Goal: Task Accomplishment & Management: Complete application form

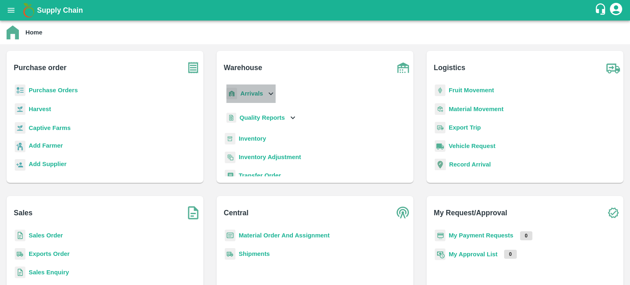
click at [269, 95] on icon at bounding box center [270, 93] width 9 height 9
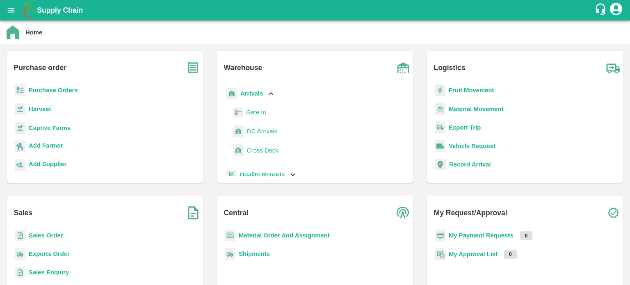
click at [258, 132] on span "DC Arrivals" at bounding box center [262, 131] width 30 height 9
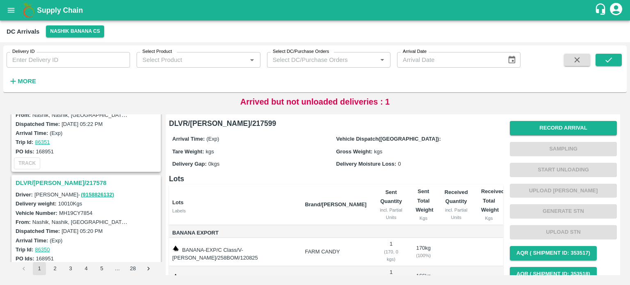
scroll to position [692, 0]
click at [53, 180] on h3 "DLVR/[PERSON_NAME]/217578" at bounding box center [88, 183] width 144 height 11
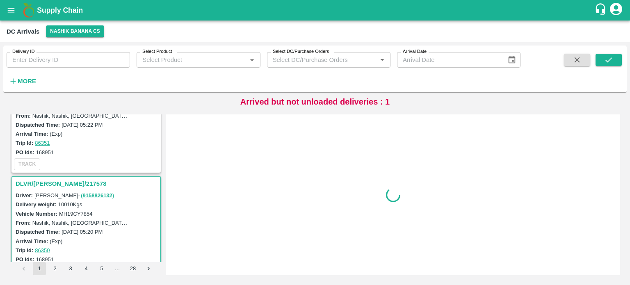
scroll to position [750, 0]
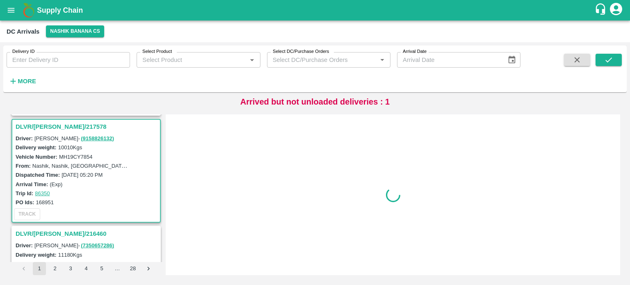
click at [53, 180] on div "DLVR/[PERSON_NAME]/217578 Driver: [PERSON_NAME] - ( 9158826132 ) Delivery weigh…" at bounding box center [85, 171] width 149 height 104
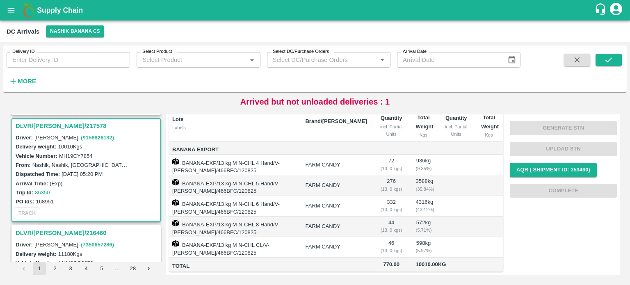
scroll to position [0, 0]
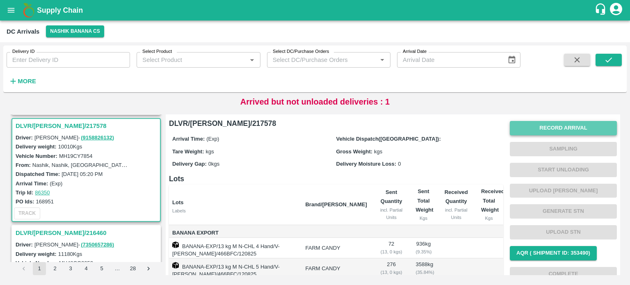
click at [555, 126] on button "Record Arrival" at bounding box center [563, 128] width 107 height 14
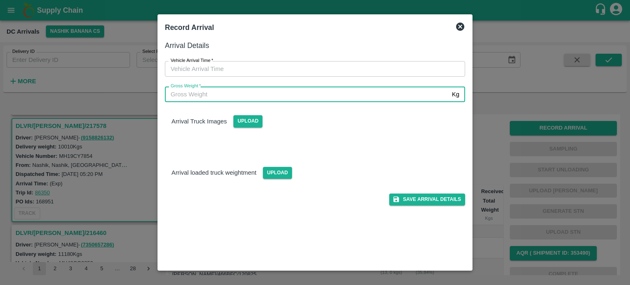
click at [294, 91] on input "Gross Weight   *" at bounding box center [307, 95] width 284 height 16
type input "17090"
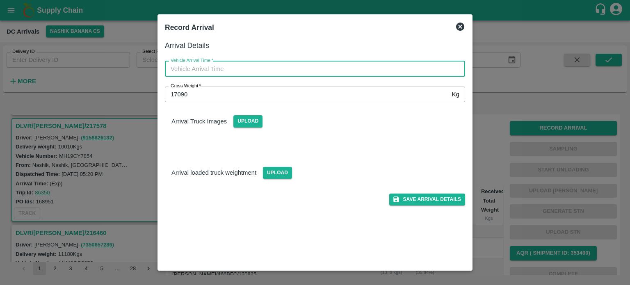
type input "DD/MM/YYYY hh:mm aa"
click at [330, 68] on input "DD/MM/YYYY hh:mm aa" at bounding box center [312, 69] width 294 height 16
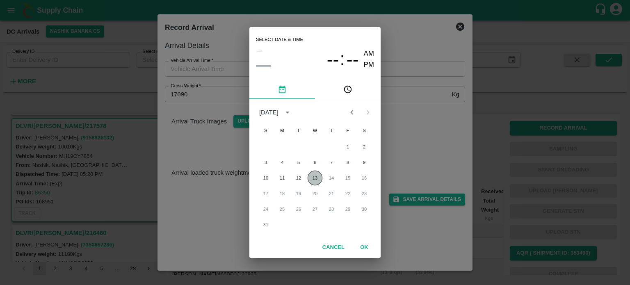
click at [314, 178] on button "13" at bounding box center [315, 178] width 15 height 15
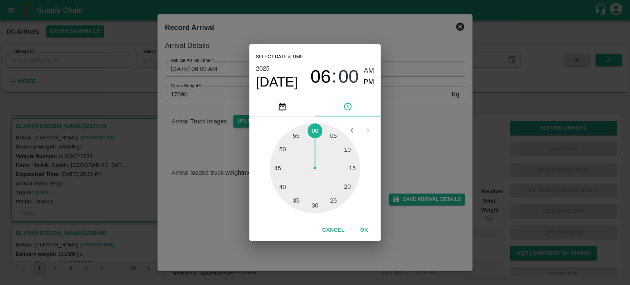
click at [349, 187] on div at bounding box center [315, 168] width 90 height 90
type input "[DATE] 06:20 AM"
click at [402, 162] on div "Select date & time [DATE] 06 : 20 AM PM 05 10 15 20 25 30 35 40 45 50 55 00 Can…" at bounding box center [315, 142] width 630 height 285
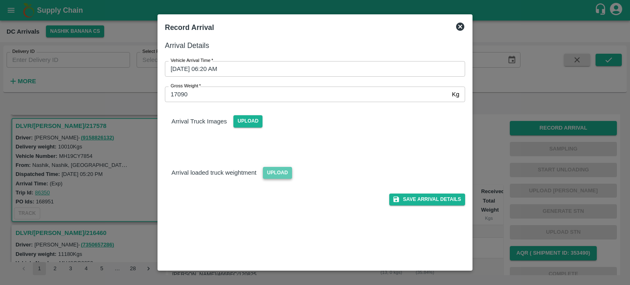
click at [274, 172] on span "Upload" at bounding box center [277, 173] width 29 height 12
click at [0, 0] on input "Upload" at bounding box center [0, 0] width 0 height 0
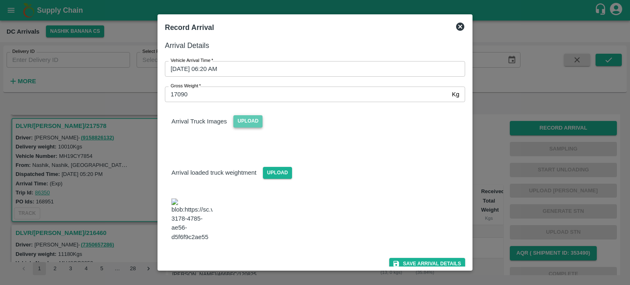
click at [242, 126] on span "Upload" at bounding box center [247, 121] width 29 height 12
click at [0, 0] on input "Upload" at bounding box center [0, 0] width 0 height 0
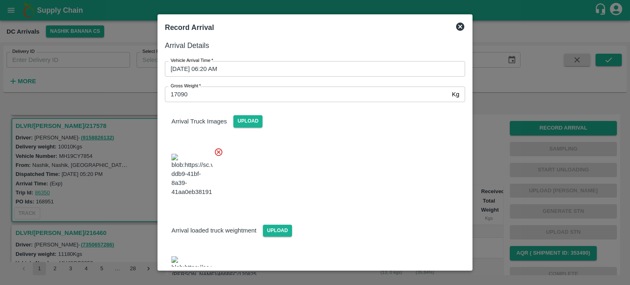
click at [372, 163] on div at bounding box center [311, 173] width 307 height 64
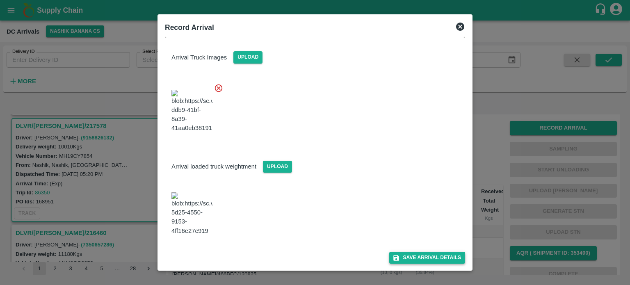
click at [423, 255] on button "Save Arrival Details" at bounding box center [427, 258] width 76 height 12
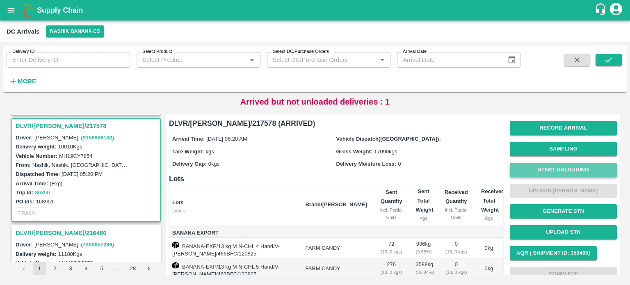
click at [557, 171] on button "Start Unloading" at bounding box center [563, 170] width 107 height 14
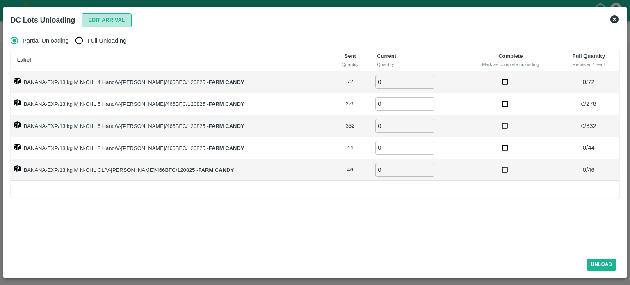
click at [102, 16] on button "Edit Arrival" at bounding box center [107, 20] width 50 height 14
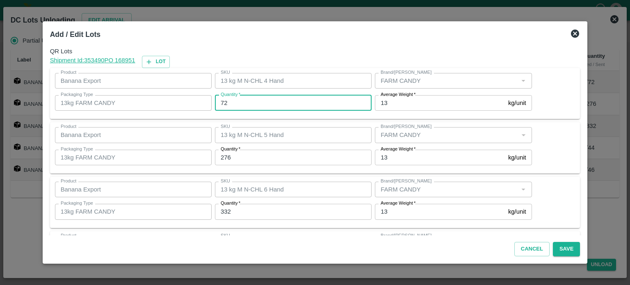
click at [228, 101] on input "72" at bounding box center [293, 103] width 157 height 16
type input "70"
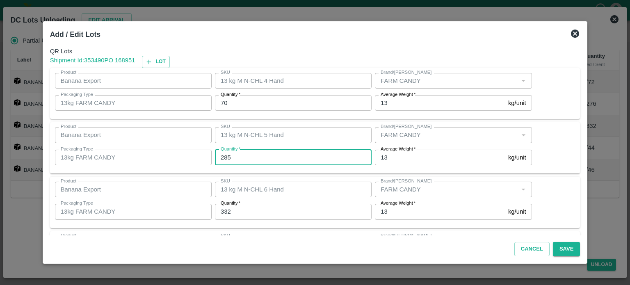
type input "285"
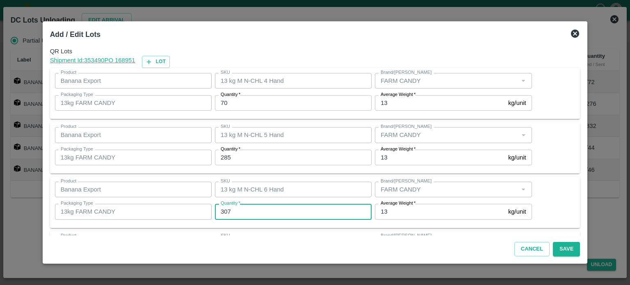
type input "307"
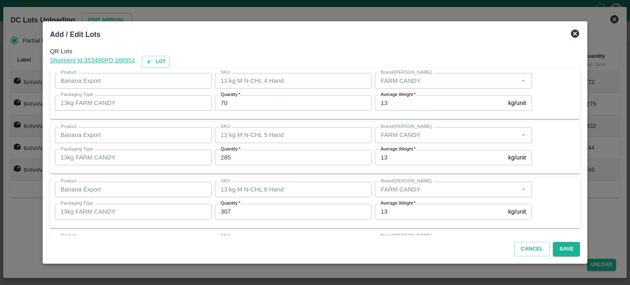
scroll to position [107, 0]
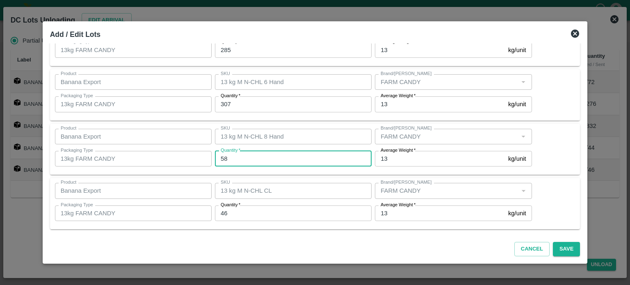
type input "58"
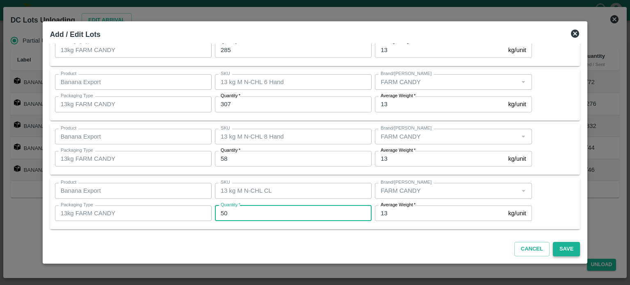
type input "50"
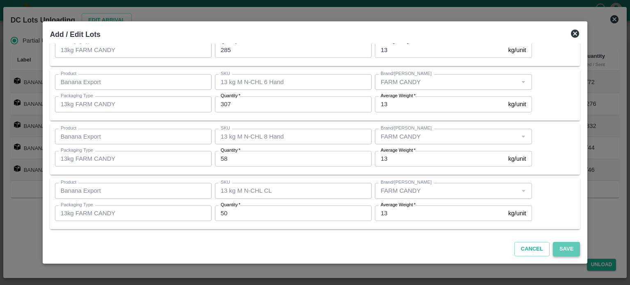
click at [557, 251] on button "Save" at bounding box center [566, 249] width 27 height 14
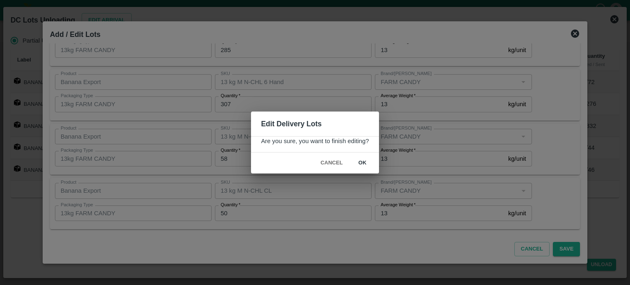
click at [361, 163] on button "ok" at bounding box center [362, 163] width 26 height 14
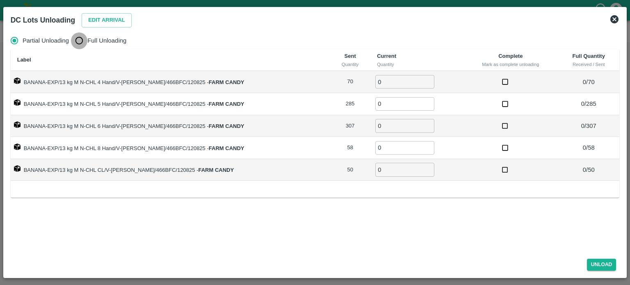
click at [81, 40] on input "Full Unloading" at bounding box center [79, 40] width 16 height 16
radio input "true"
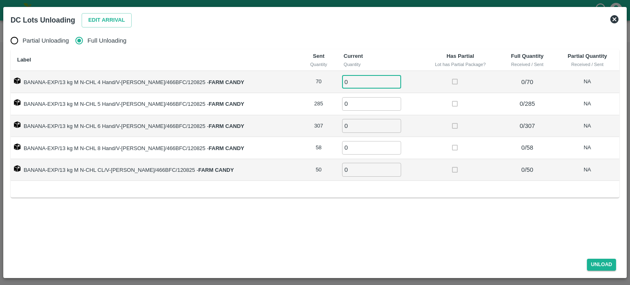
click at [347, 78] on input "0" at bounding box center [371, 82] width 59 height 14
type input "70"
type input "285"
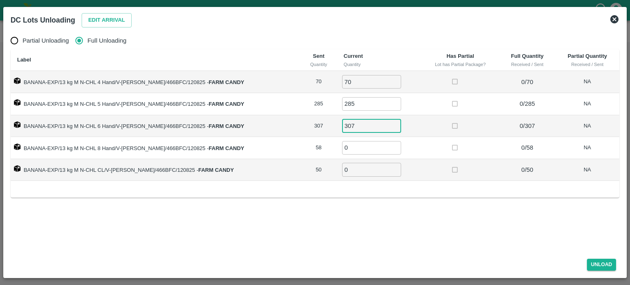
type input "307"
type input "58"
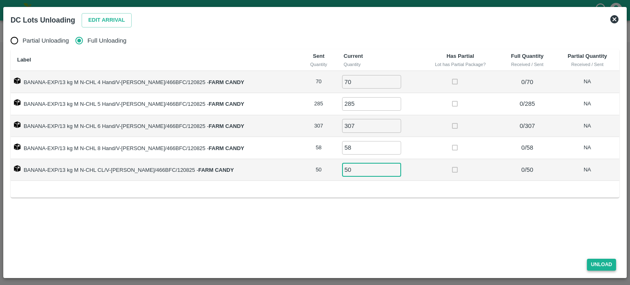
type input "50"
click at [599, 264] on button "Unload" at bounding box center [602, 265] width 30 height 12
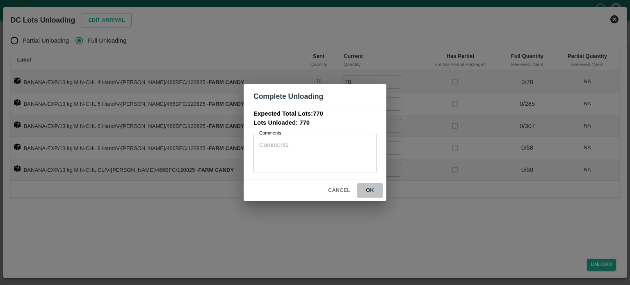
click at [370, 190] on button "ok" at bounding box center [370, 190] width 26 height 14
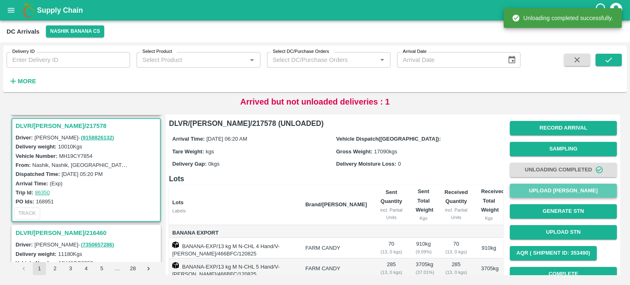
click at [562, 190] on button "Upload [PERSON_NAME]" at bounding box center [563, 191] width 107 height 14
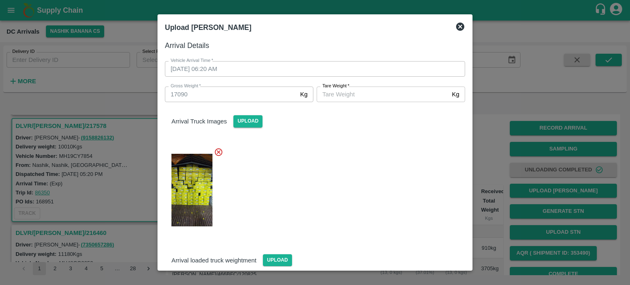
click at [343, 96] on input "[PERSON_NAME]   *" at bounding box center [383, 95] width 132 height 16
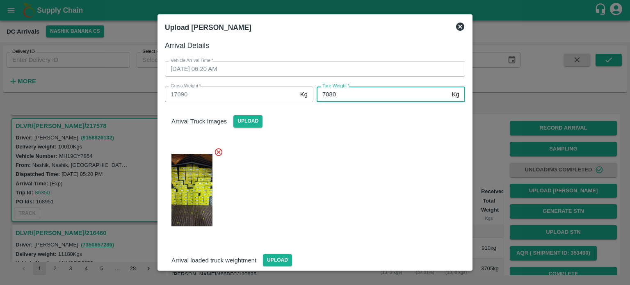
type input "7080"
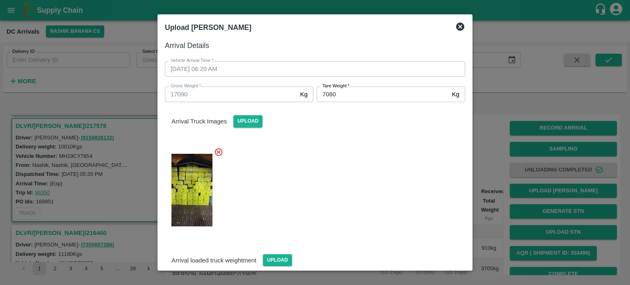
click at [413, 208] on div at bounding box center [311, 188] width 307 height 94
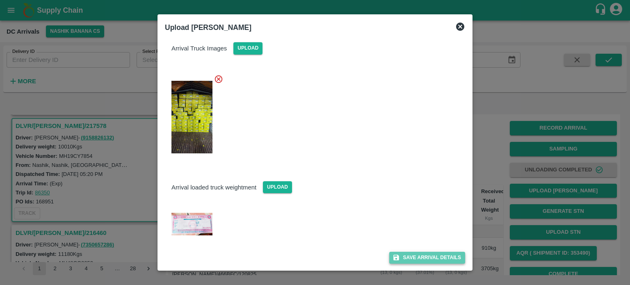
click at [415, 258] on button "Save Arrival Details" at bounding box center [427, 258] width 76 height 12
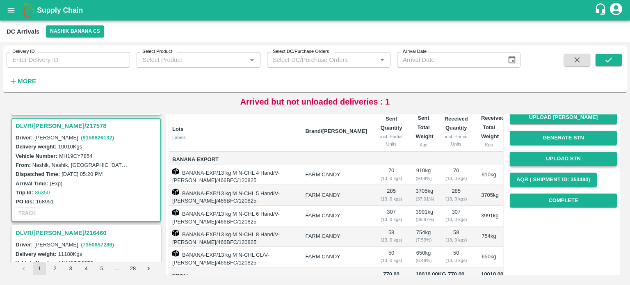
scroll to position [77, 0]
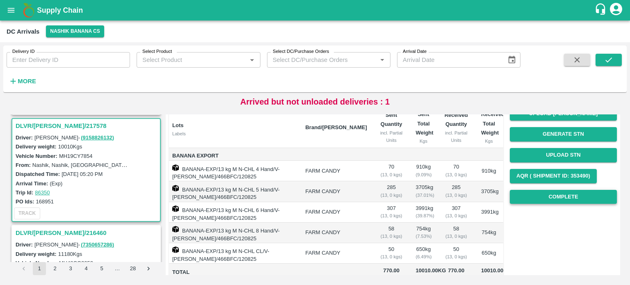
click at [559, 197] on button "Complete" at bounding box center [563, 197] width 107 height 14
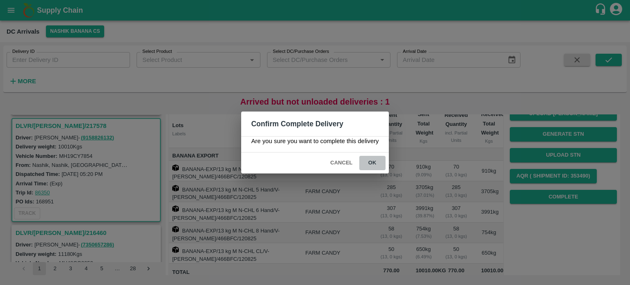
click at [371, 163] on button "ok" at bounding box center [372, 163] width 26 height 14
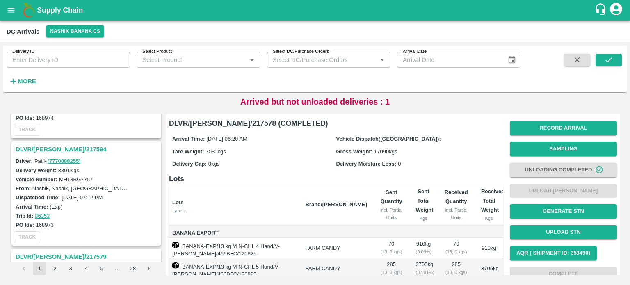
scroll to position [511, 0]
click at [54, 147] on h3 "DLVR/[PERSON_NAME]/217594" at bounding box center [88, 151] width 144 height 11
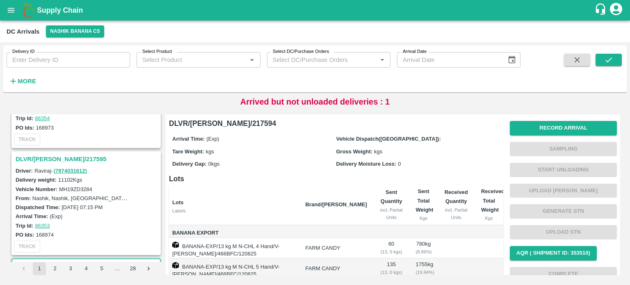
scroll to position [390, 0]
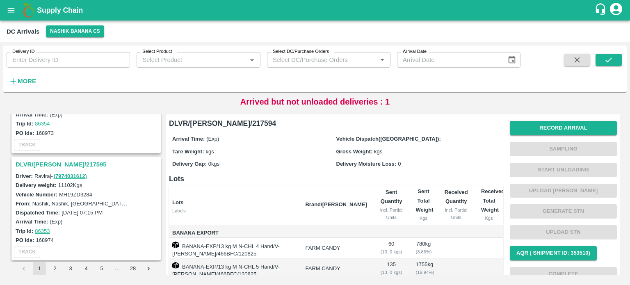
click at [51, 161] on h3 "DLVR/[PERSON_NAME]/217595" at bounding box center [88, 164] width 144 height 11
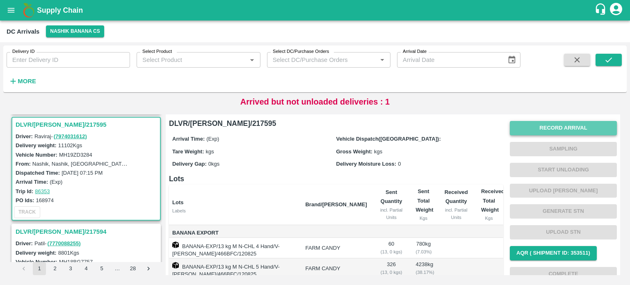
click at [531, 128] on button "Record Arrival" at bounding box center [563, 128] width 107 height 14
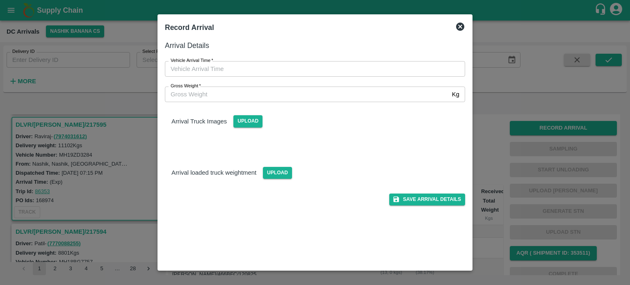
type input "DD/MM/YYYY hh:mm aa"
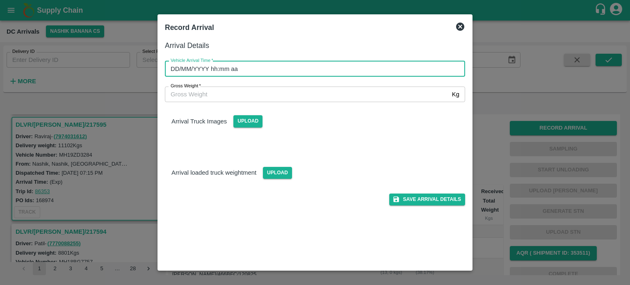
click at [298, 72] on input "DD/MM/YYYY hh:mm aa" at bounding box center [312, 69] width 294 height 16
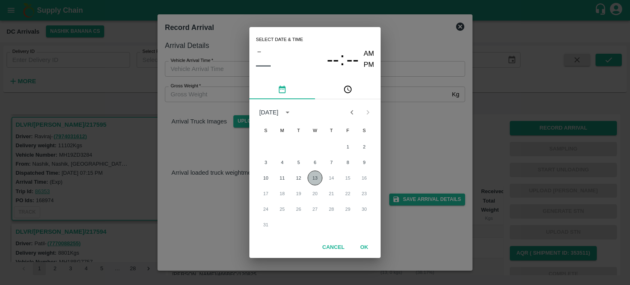
click at [315, 179] on button "13" at bounding box center [315, 178] width 15 height 15
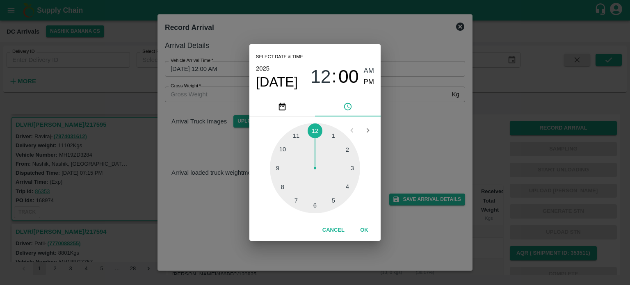
click at [294, 201] on div at bounding box center [315, 168] width 90 height 90
click at [347, 148] on div at bounding box center [315, 168] width 90 height 90
type input "[DATE] 07:10 AM"
click at [398, 131] on div "Select date & time [DATE] 07 : 10 AM PM 05 10 15 20 25 30 35 40 45 50 55 00 Can…" at bounding box center [315, 142] width 630 height 285
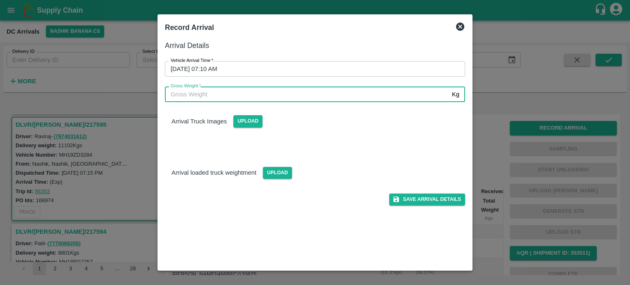
click at [190, 92] on input "Gross Weight   *" at bounding box center [307, 95] width 284 height 16
type input "18025"
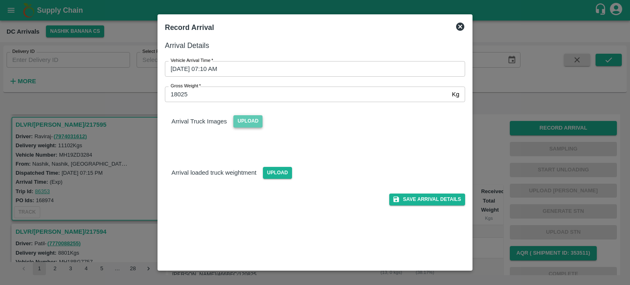
click at [246, 122] on span "Upload" at bounding box center [247, 121] width 29 height 12
click at [0, 0] on input "Upload" at bounding box center [0, 0] width 0 height 0
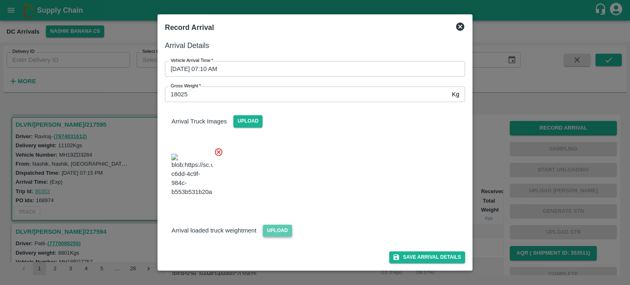
click at [275, 237] on span "Upload" at bounding box center [277, 231] width 29 height 12
click at [0, 0] on input "Upload" at bounding box center [0, 0] width 0 height 0
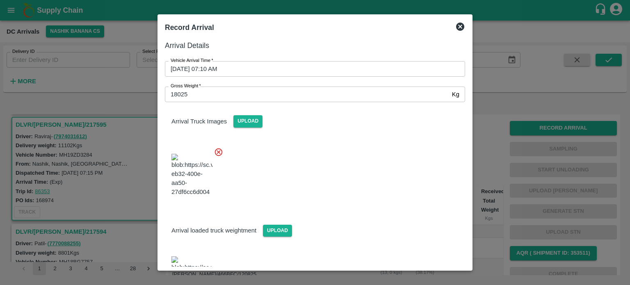
click at [322, 156] on div at bounding box center [311, 173] width 307 height 64
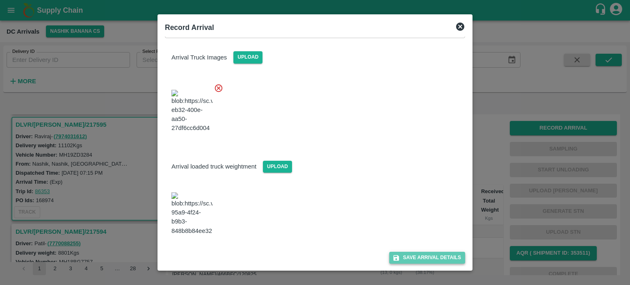
click at [417, 257] on button "Save Arrival Details" at bounding box center [427, 258] width 76 height 12
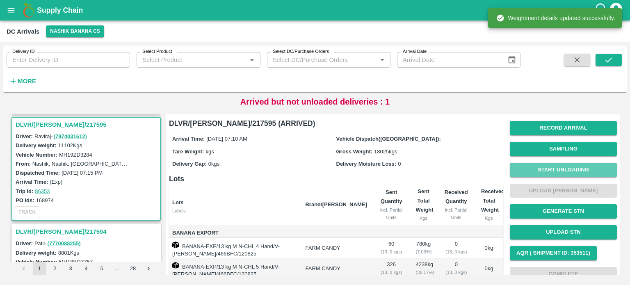
click at [559, 169] on button "Start Unloading" at bounding box center [563, 170] width 107 height 14
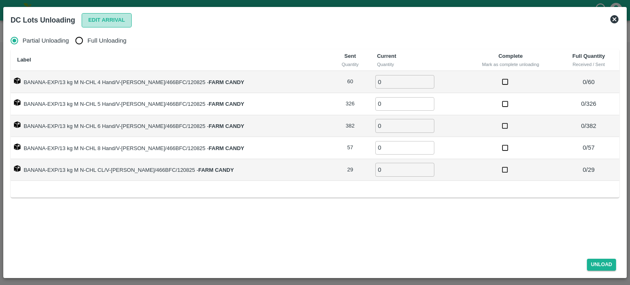
click at [111, 21] on button "Edit Arrival" at bounding box center [107, 20] width 50 height 14
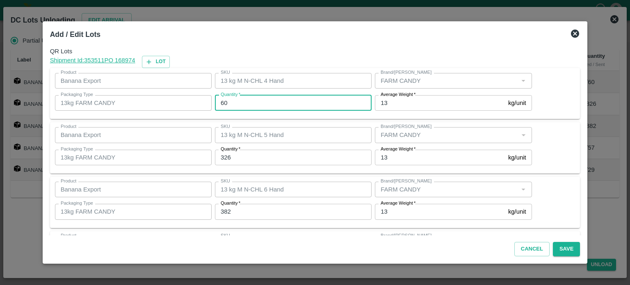
click at [228, 101] on input "60" at bounding box center [293, 103] width 157 height 16
type input "64"
click at [240, 155] on input "326" at bounding box center [293, 158] width 157 height 16
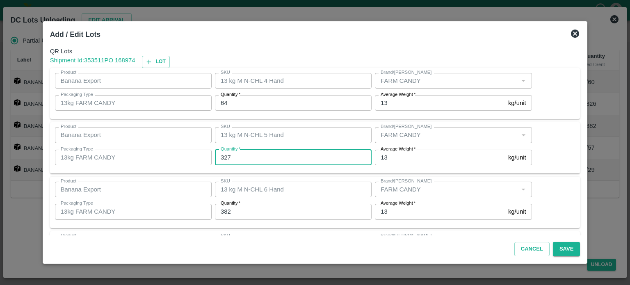
type input "327"
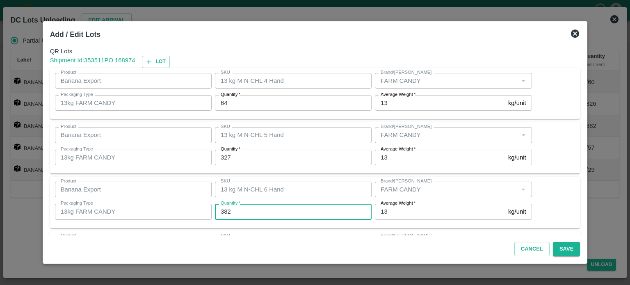
click at [238, 211] on input "382" at bounding box center [293, 212] width 157 height 16
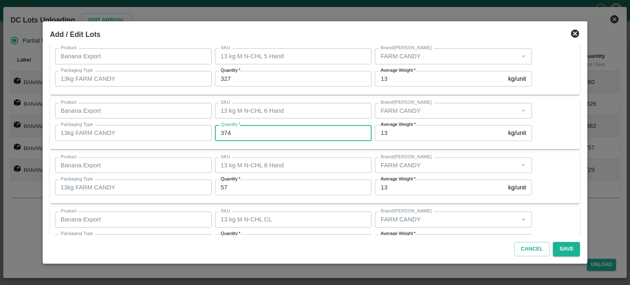
scroll to position [107, 0]
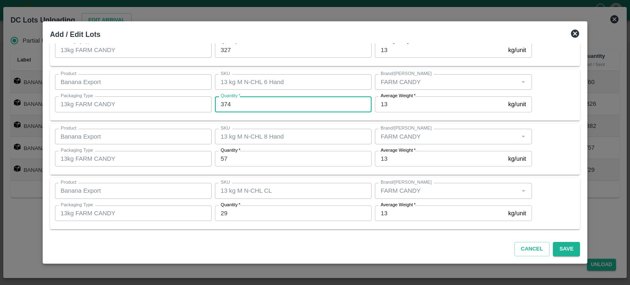
type input "374"
click at [226, 159] on input "57" at bounding box center [293, 159] width 157 height 16
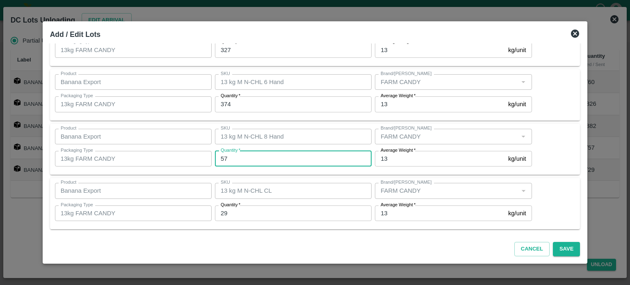
click at [226, 159] on input "57" at bounding box center [293, 159] width 157 height 16
type input "55"
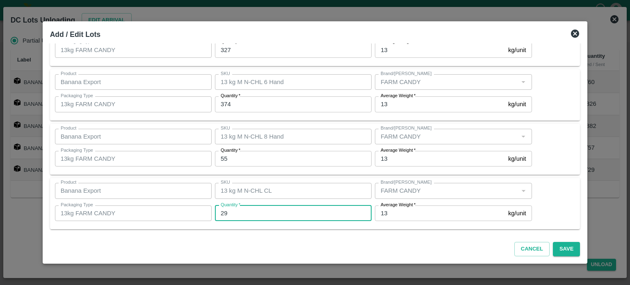
click at [236, 213] on input "29" at bounding box center [293, 213] width 157 height 16
type input "24"
click at [553, 247] on button "Save" at bounding box center [566, 249] width 27 height 14
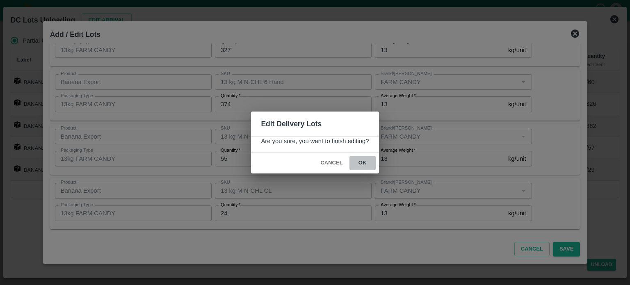
click at [361, 162] on button "ok" at bounding box center [362, 163] width 26 height 14
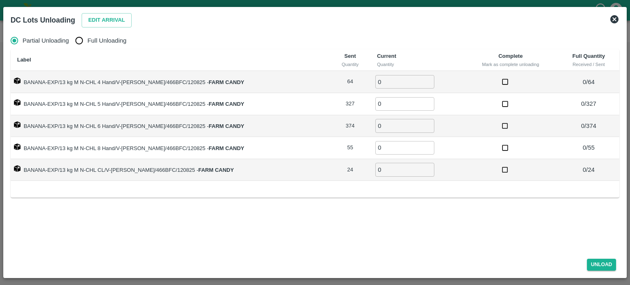
click at [82, 42] on input "Full Unloading" at bounding box center [79, 40] width 16 height 16
radio input "true"
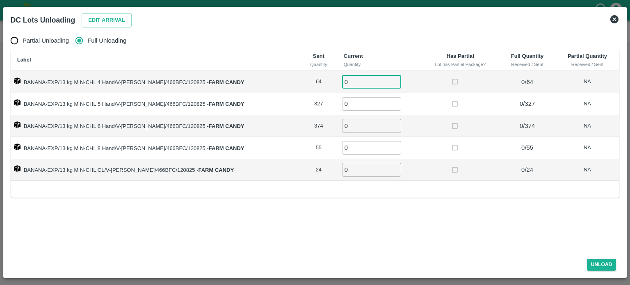
click at [345, 83] on input "0" at bounding box center [371, 82] width 59 height 14
type input "64"
type input "327"
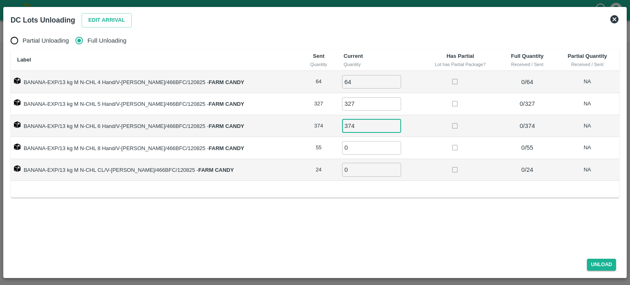
type input "374"
type input "55"
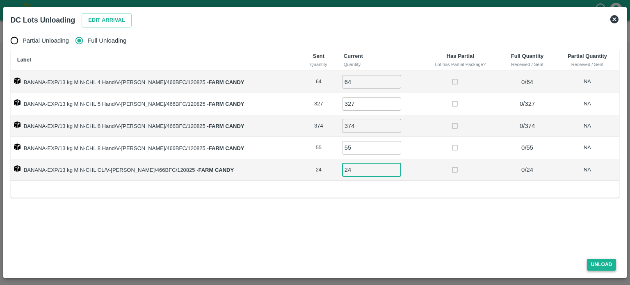
type input "24"
click at [598, 266] on button "Unload" at bounding box center [602, 265] width 30 height 12
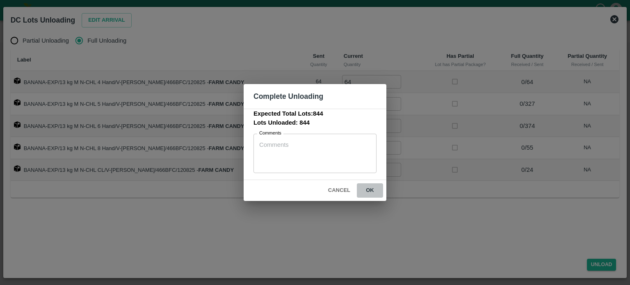
click at [369, 193] on button "ok" at bounding box center [370, 190] width 26 height 14
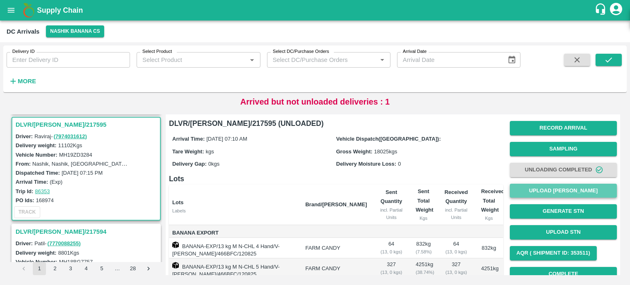
click at [561, 196] on button "Upload [PERSON_NAME]" at bounding box center [563, 191] width 107 height 14
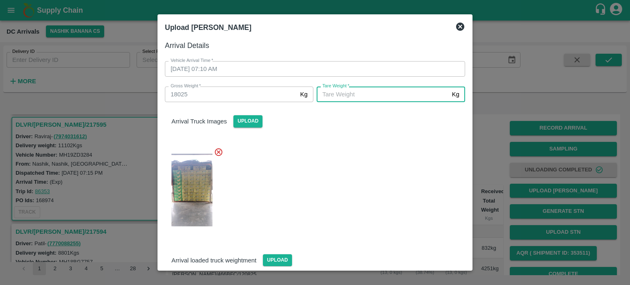
click at [386, 98] on input "[PERSON_NAME]   *" at bounding box center [383, 95] width 132 height 16
type input "7045"
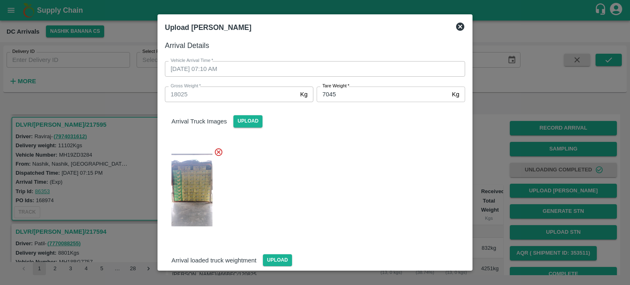
click at [372, 162] on div at bounding box center [311, 188] width 307 height 94
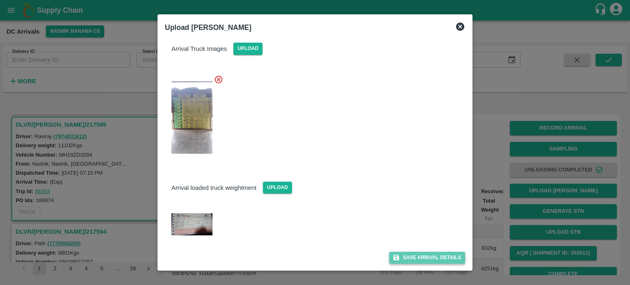
click at [415, 254] on button "Save Arrival Details" at bounding box center [427, 258] width 76 height 12
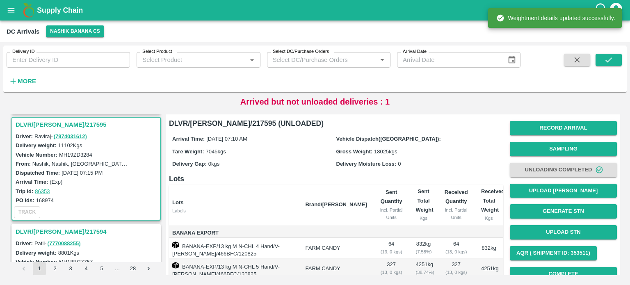
scroll to position [96, 0]
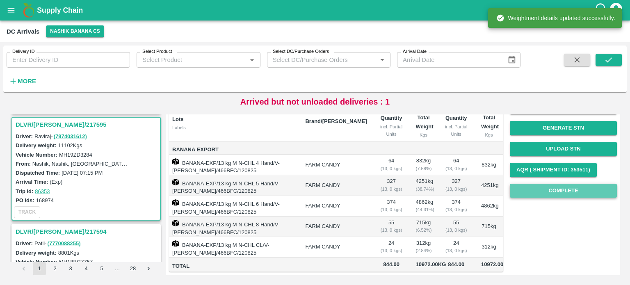
click at [558, 184] on button "Complete" at bounding box center [563, 191] width 107 height 14
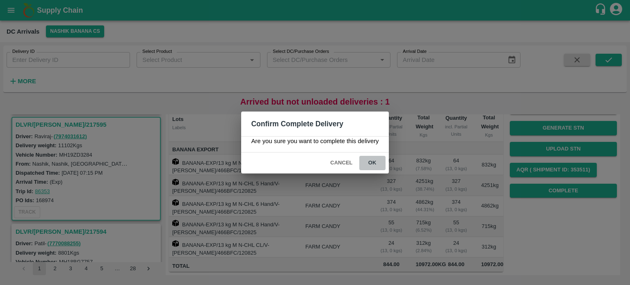
click at [370, 160] on button "ok" at bounding box center [372, 163] width 26 height 14
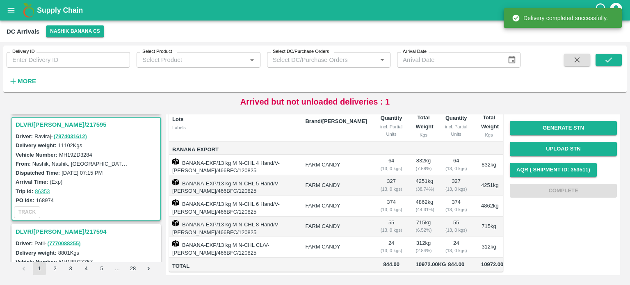
scroll to position [133, 0]
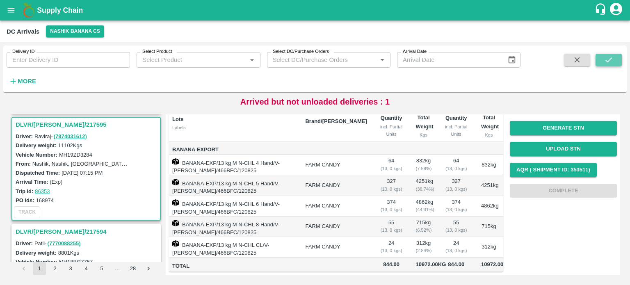
click at [609, 60] on icon "submit" at bounding box center [608, 59] width 7 height 5
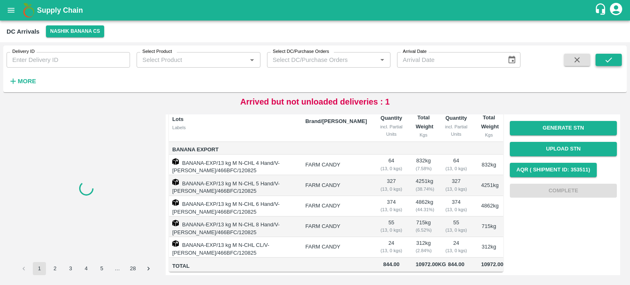
scroll to position [0, 0]
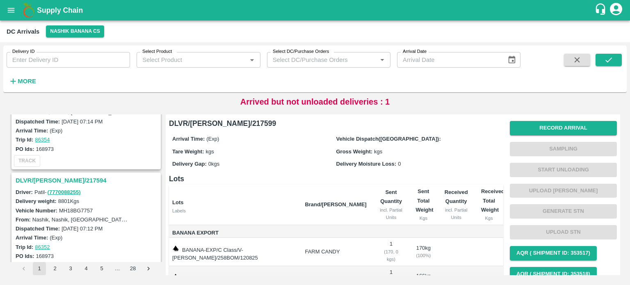
scroll to position [374, 0]
click at [51, 180] on h3 "DLVR/[PERSON_NAME]/217594" at bounding box center [88, 181] width 144 height 11
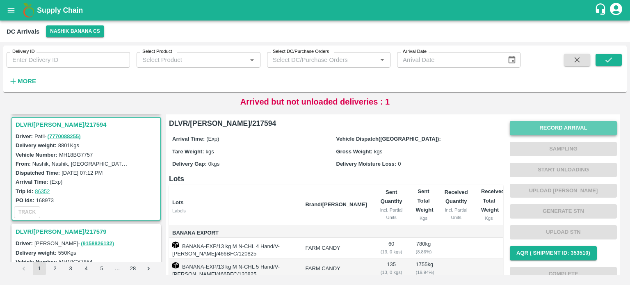
click at [539, 131] on button "Record Arrival" at bounding box center [563, 128] width 107 height 14
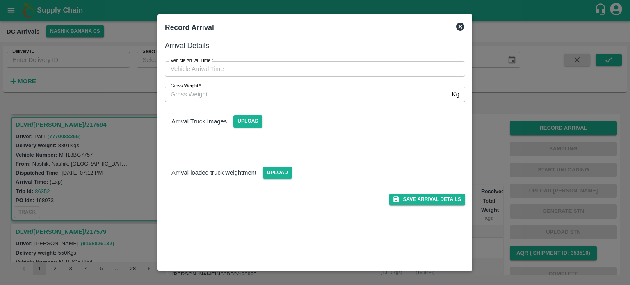
type input "DD/MM/YYYY hh:mm aa"
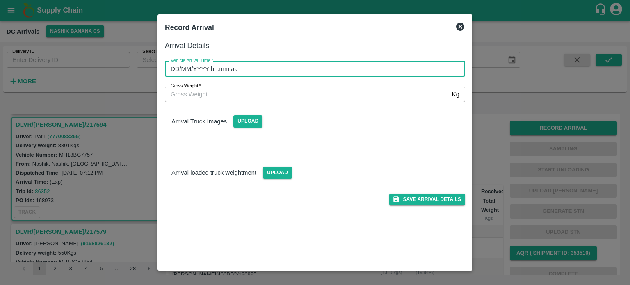
click at [330, 67] on input "DD/MM/YYYY hh:mm aa" at bounding box center [312, 69] width 294 height 16
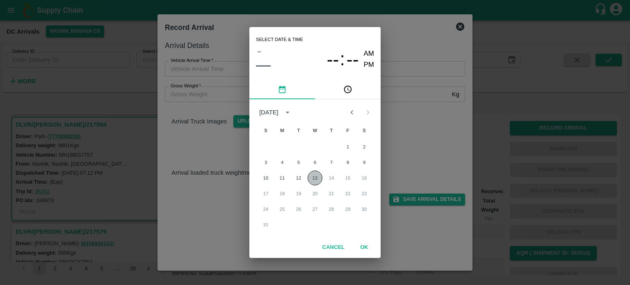
click at [315, 173] on button "13" at bounding box center [315, 178] width 15 height 15
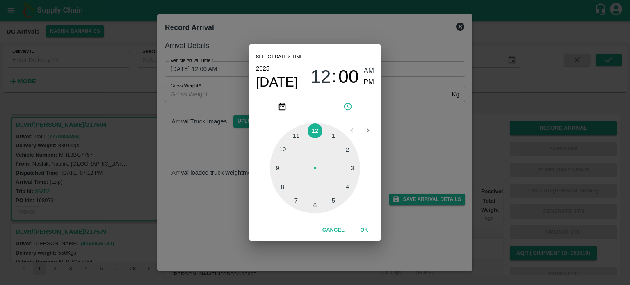
click at [285, 185] on div at bounding box center [315, 168] width 90 height 90
click at [282, 167] on div at bounding box center [315, 168] width 90 height 90
type input "[DATE] 08:45 AM"
click at [438, 129] on div "Select date & time [DATE] 08 : 45 AM PM 05 10 15 20 25 30 35 40 45 50 55 00 Can…" at bounding box center [315, 142] width 630 height 285
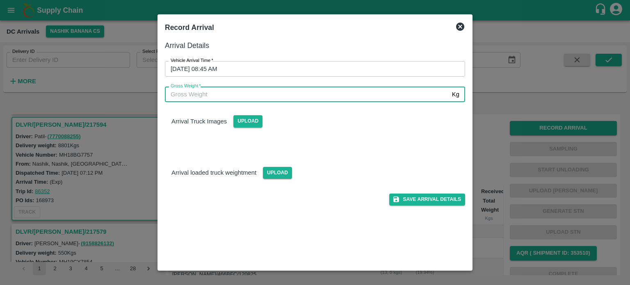
click at [201, 89] on input "Gross Weight   *" at bounding box center [307, 95] width 284 height 16
type input "15590"
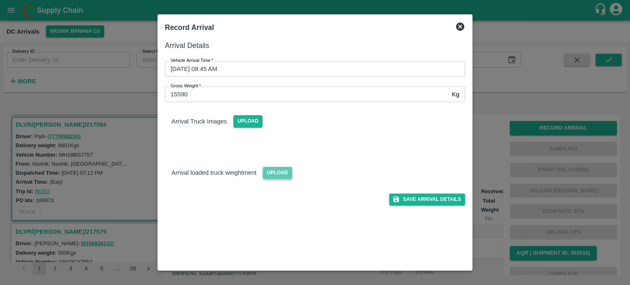
click at [274, 168] on span "Upload" at bounding box center [277, 173] width 29 height 12
click at [0, 0] on input "Upload" at bounding box center [0, 0] width 0 height 0
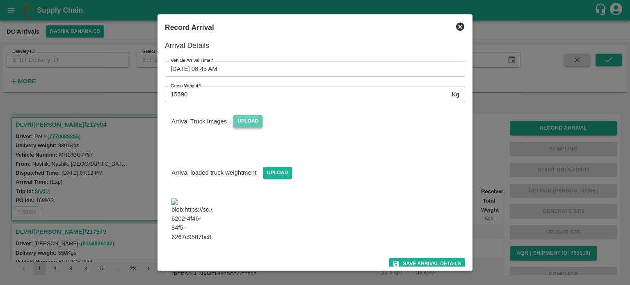
click at [245, 121] on span "Upload" at bounding box center [247, 121] width 29 height 12
click at [0, 0] on input "Upload" at bounding box center [0, 0] width 0 height 0
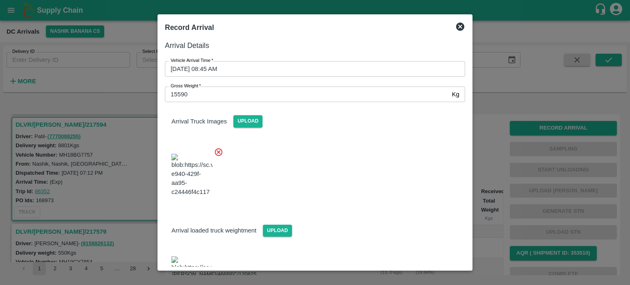
click at [433, 205] on div at bounding box center [311, 173] width 307 height 64
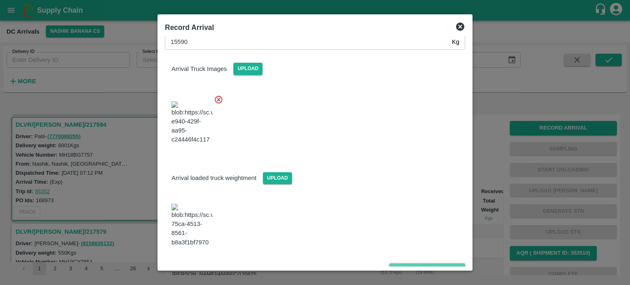
click at [422, 263] on button "Save Arrival Details" at bounding box center [427, 269] width 76 height 12
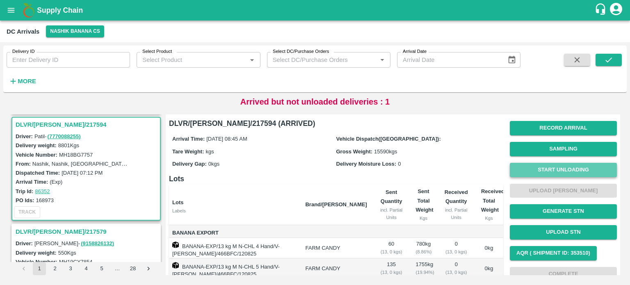
click at [559, 169] on button "Start Unloading" at bounding box center [563, 170] width 107 height 14
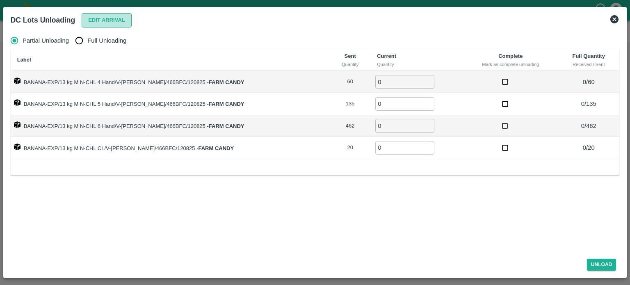
click at [99, 21] on button "Edit Arrival" at bounding box center [107, 20] width 50 height 14
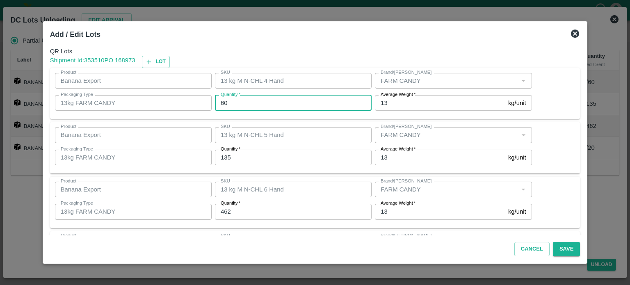
click at [226, 102] on input "60" at bounding box center [293, 103] width 157 height 16
type input "67"
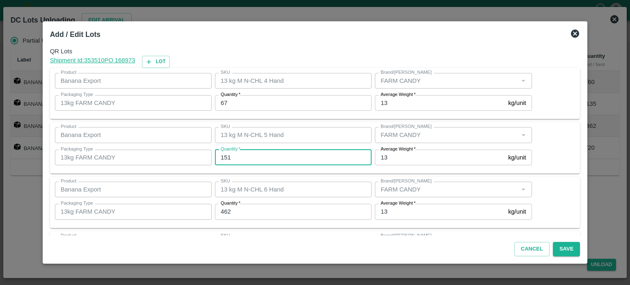
type input "151"
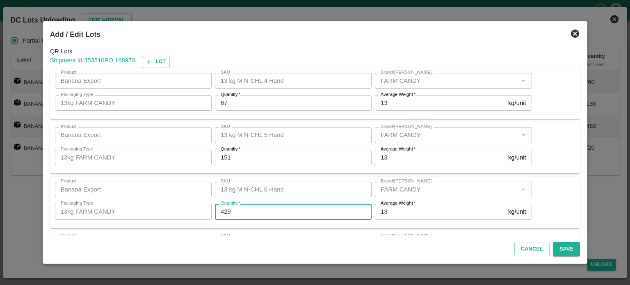
type input "429"
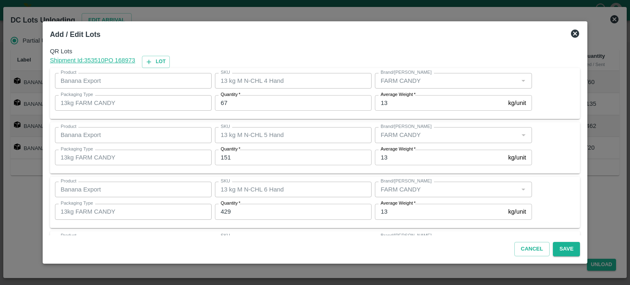
scroll to position [53, 0]
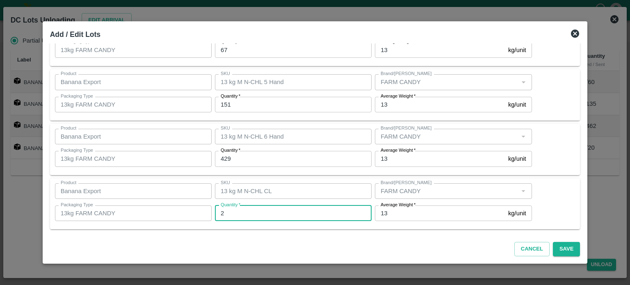
type input "2"
click at [232, 216] on input "2" at bounding box center [293, 213] width 157 height 16
type input "2"
type input "30"
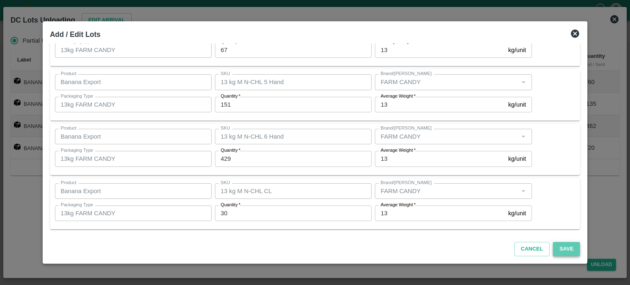
click at [558, 252] on button "Save" at bounding box center [566, 249] width 27 height 14
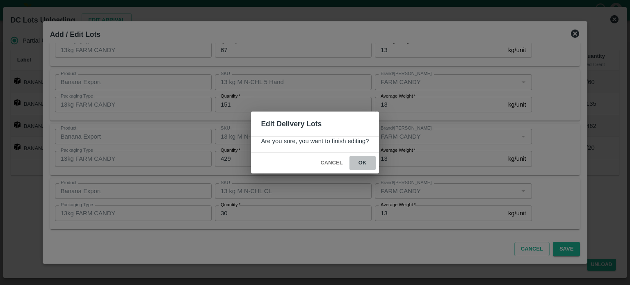
click at [359, 162] on button "ok" at bounding box center [362, 163] width 26 height 14
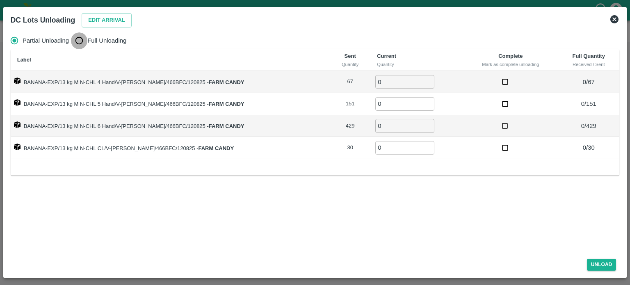
click at [80, 42] on input "Full Unloading" at bounding box center [79, 40] width 16 height 16
radio input "true"
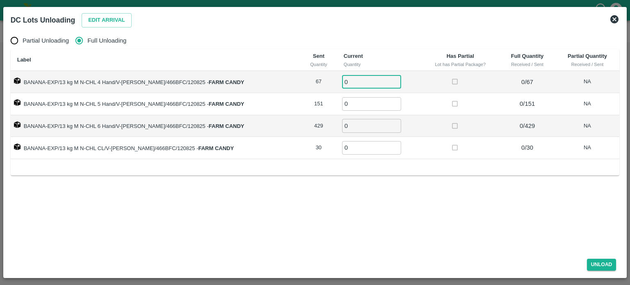
click at [345, 82] on input "0" at bounding box center [371, 82] width 59 height 14
type input "67"
type input "151"
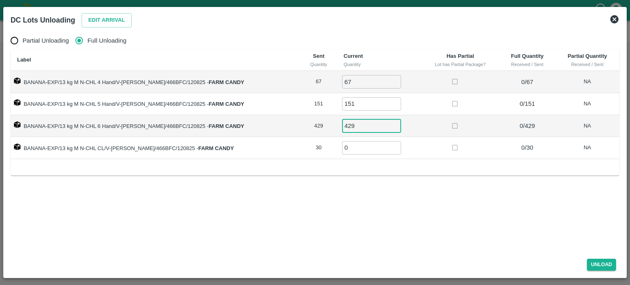
type input "429"
type input "30"
click at [600, 261] on button "Unload" at bounding box center [602, 265] width 30 height 12
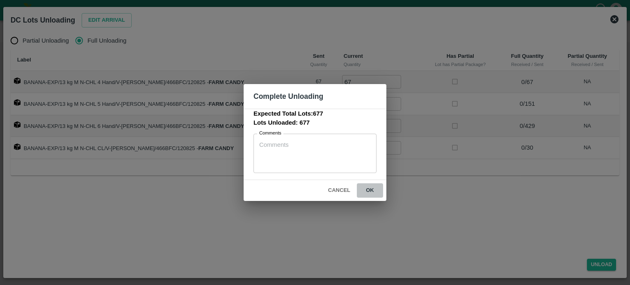
click at [371, 189] on button "ok" at bounding box center [370, 190] width 26 height 14
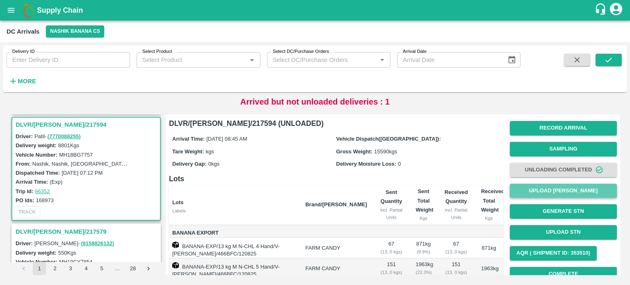
click at [564, 188] on button "Upload [PERSON_NAME]" at bounding box center [563, 191] width 107 height 14
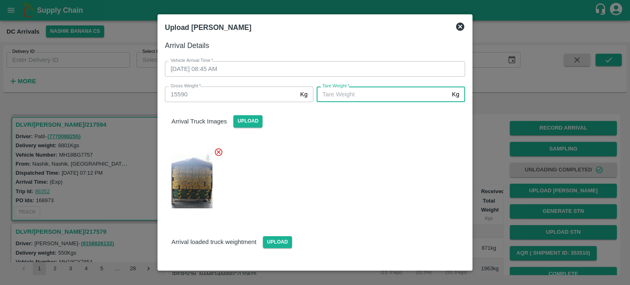
click at [369, 96] on input "[PERSON_NAME]   *" at bounding box center [383, 95] width 132 height 16
type input "6580"
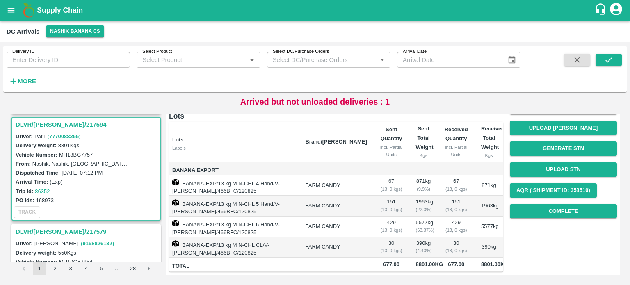
scroll to position [105, 0]
click at [551, 204] on button "Complete" at bounding box center [563, 211] width 107 height 14
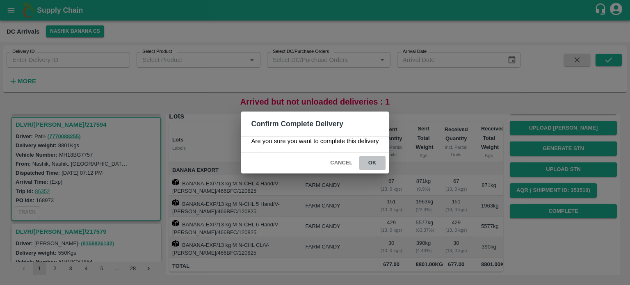
click at [371, 162] on button "ok" at bounding box center [372, 163] width 26 height 14
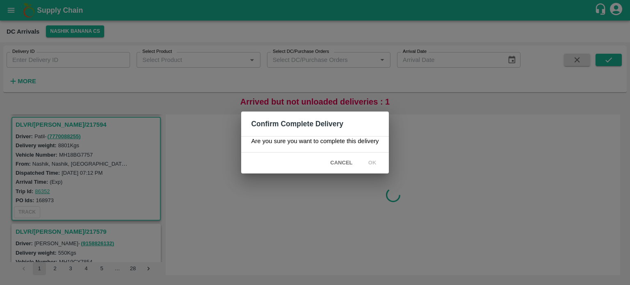
scroll to position [0, 0]
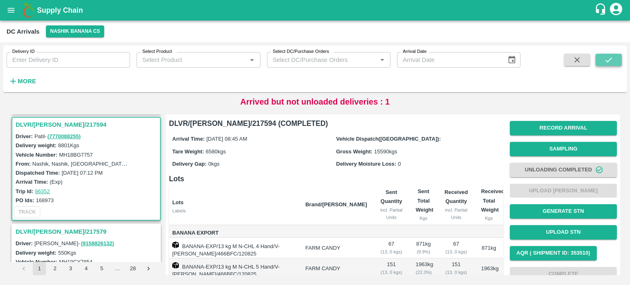
click at [602, 60] on button "submit" at bounding box center [609, 60] width 26 height 12
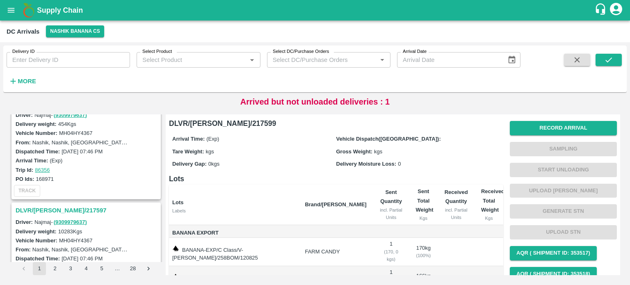
scroll to position [200, 0]
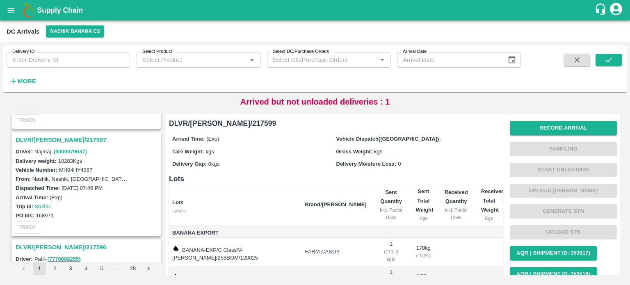
click at [58, 138] on h3 "DLVR/[PERSON_NAME]/217597" at bounding box center [88, 140] width 144 height 11
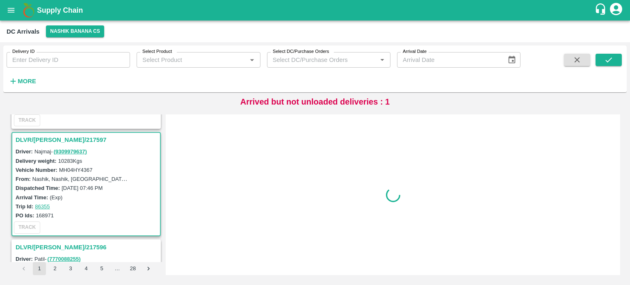
scroll to position [217, 0]
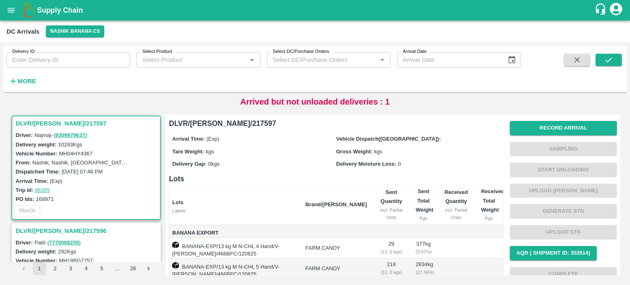
click at [81, 151] on label "MH04HY4367" at bounding box center [76, 154] width 34 height 6
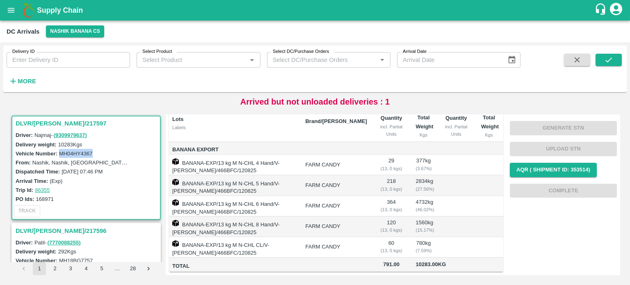
scroll to position [0, 0]
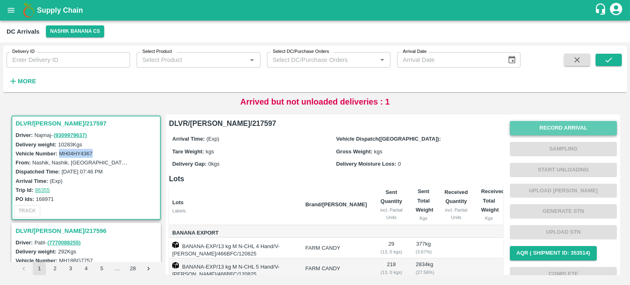
click at [565, 128] on button "Record Arrival" at bounding box center [563, 128] width 107 height 14
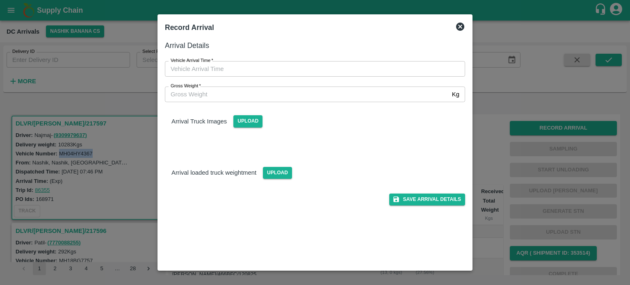
type input "DD/MM/YYYY hh:mm aa"
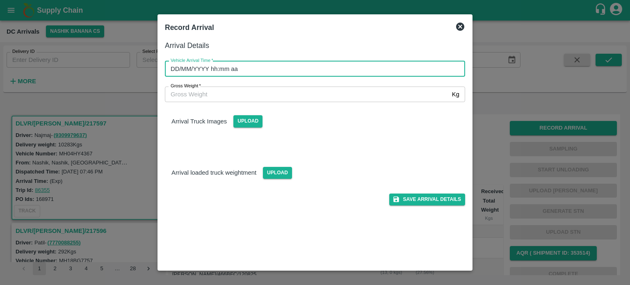
click at [233, 71] on input "DD/MM/YYYY hh:mm aa" at bounding box center [312, 69] width 294 height 16
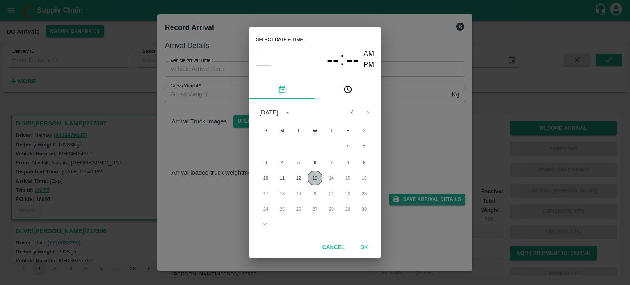
click at [313, 179] on button "13" at bounding box center [315, 178] width 15 height 15
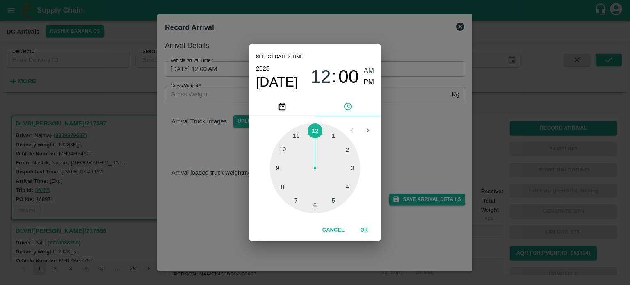
click at [284, 188] on div at bounding box center [315, 168] width 90 height 90
type input "[DATE] 08:00 AM"
click at [399, 149] on div "Select date & time [DATE] 08 : 00 AM PM 05 10 15 20 25 30 35 40 45 50 55 00 Can…" at bounding box center [315, 142] width 630 height 285
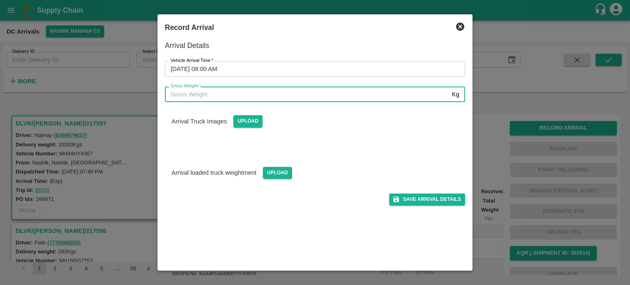
click at [182, 96] on input "Gross Weight   *" at bounding box center [307, 95] width 284 height 16
type input "17820"
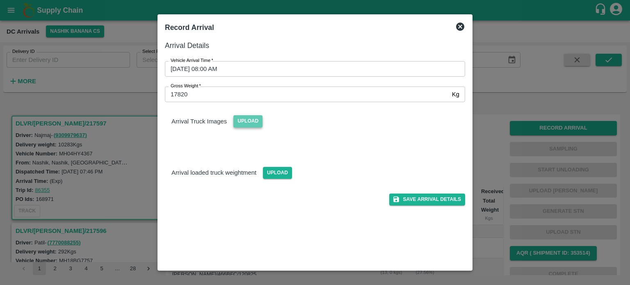
click at [254, 123] on span "Upload" at bounding box center [247, 121] width 29 height 12
click at [0, 0] on input "Upload" at bounding box center [0, 0] width 0 height 0
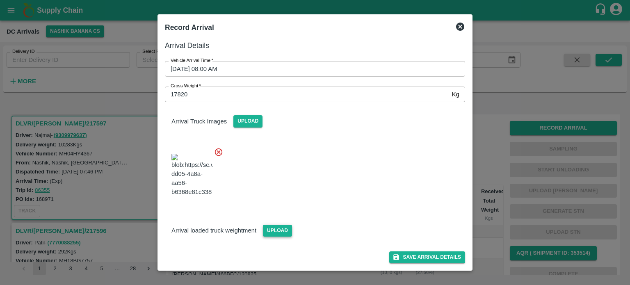
click at [277, 237] on span "Upload" at bounding box center [277, 231] width 29 height 12
click at [0, 0] on input "Upload" at bounding box center [0, 0] width 0 height 0
click at [354, 249] on div "Arrival loaded truck weightment Upload" at bounding box center [311, 256] width 307 height 103
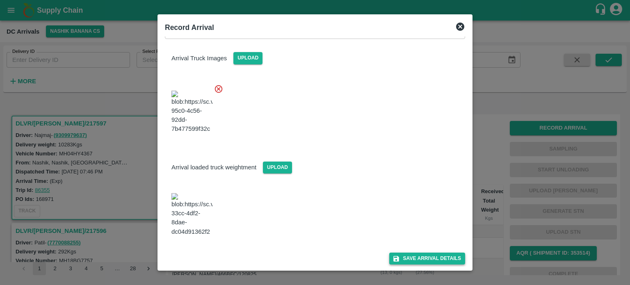
scroll to position [63, 0]
click at [413, 257] on button "Save Arrival Details" at bounding box center [427, 259] width 76 height 12
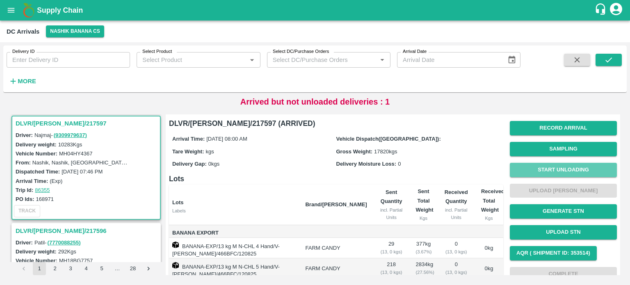
click at [559, 169] on button "Start Unloading" at bounding box center [563, 170] width 107 height 14
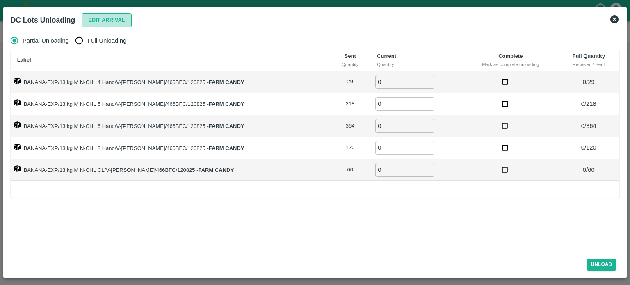
click at [99, 24] on button "Edit Arrival" at bounding box center [107, 20] width 50 height 14
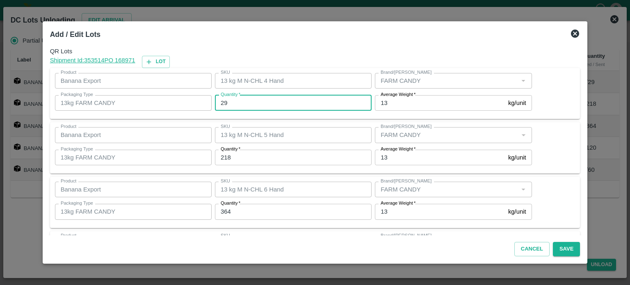
click at [229, 103] on input "29" at bounding box center [293, 103] width 157 height 16
click at [225, 102] on input "29" at bounding box center [293, 103] width 157 height 16
type input "22"
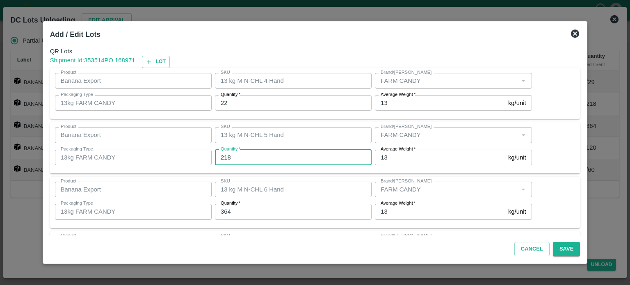
click at [230, 155] on input "218" at bounding box center [293, 158] width 157 height 16
type input "221"
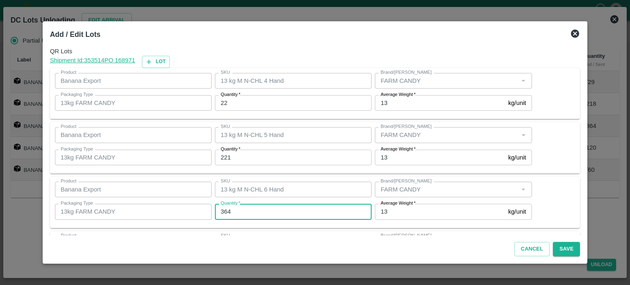
click at [226, 213] on input "364" at bounding box center [293, 212] width 157 height 16
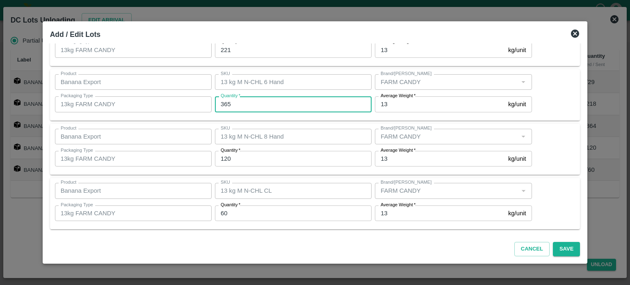
type input "365"
click at [225, 157] on input "120" at bounding box center [293, 159] width 157 height 16
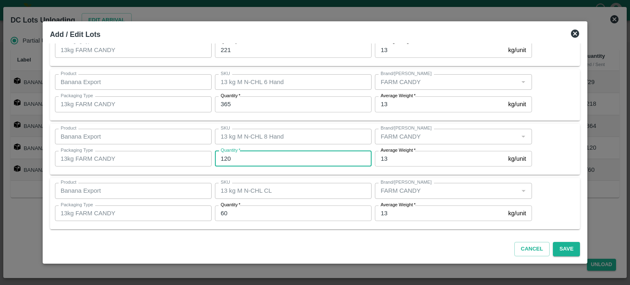
click at [225, 157] on input "120" at bounding box center [293, 159] width 157 height 16
type input "117"
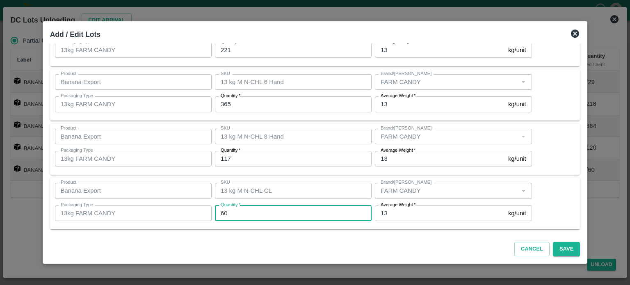
click at [245, 213] on input "60" at bounding box center [293, 213] width 157 height 16
type input "65"
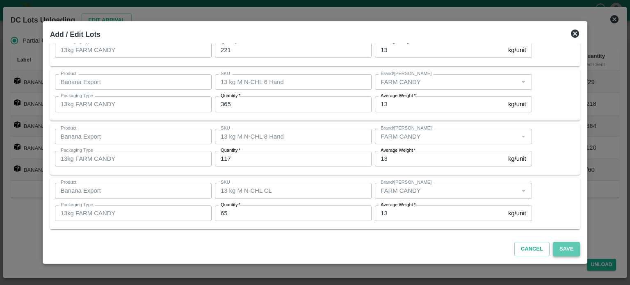
click at [556, 251] on button "Save" at bounding box center [566, 249] width 27 height 14
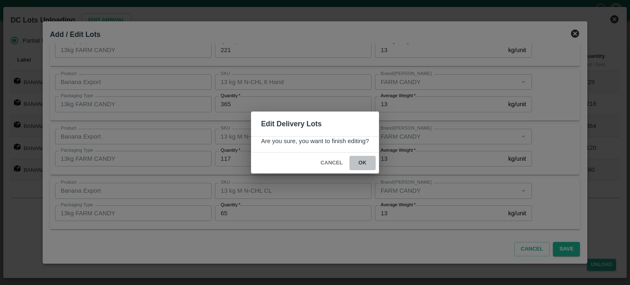
click at [363, 162] on button "ok" at bounding box center [362, 163] width 26 height 14
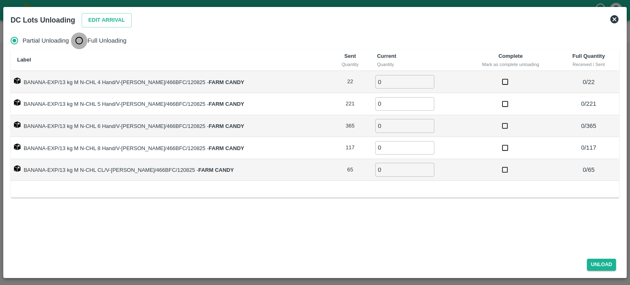
click at [78, 47] on input "Full Unloading" at bounding box center [79, 40] width 16 height 16
radio input "true"
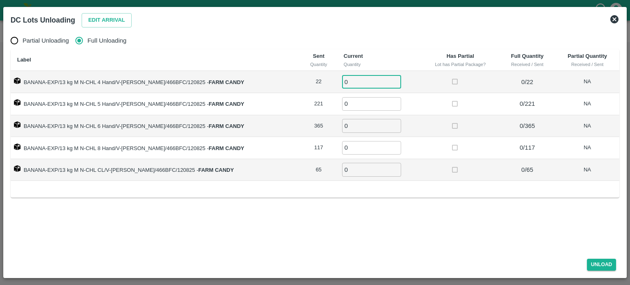
click at [342, 78] on input "0" at bounding box center [371, 82] width 59 height 14
type input "22"
type input "221"
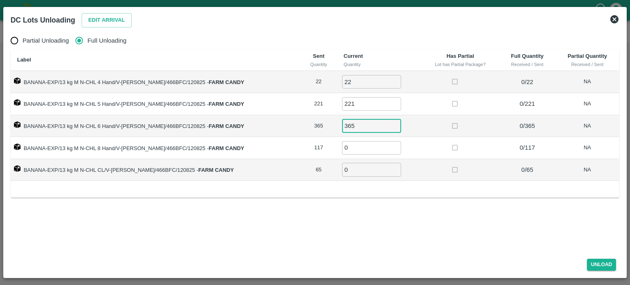
type input "365"
type input "117"
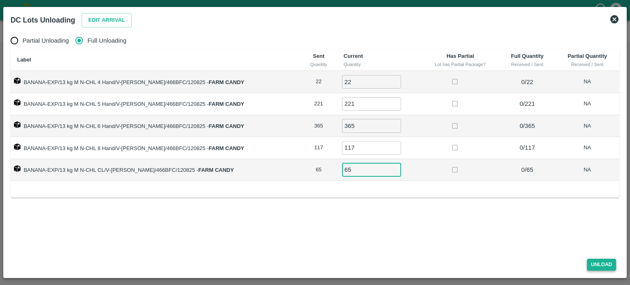
type input "65"
click at [602, 266] on button "Unload" at bounding box center [602, 265] width 30 height 12
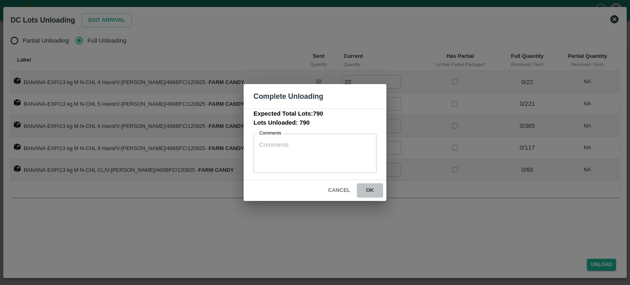
click at [367, 192] on button "ok" at bounding box center [370, 190] width 26 height 14
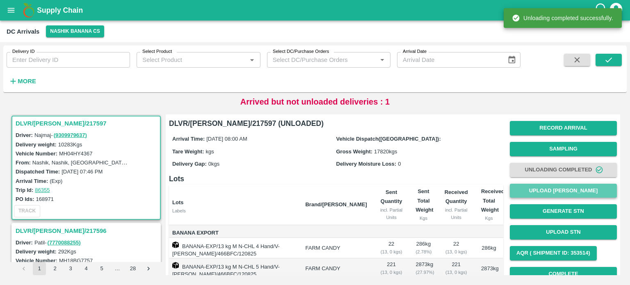
click at [567, 193] on button "Upload [PERSON_NAME]" at bounding box center [563, 191] width 107 height 14
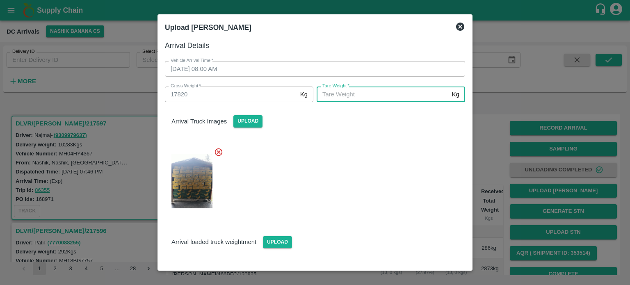
click at [371, 96] on input "[PERSON_NAME]   *" at bounding box center [383, 95] width 132 height 16
type input "7510"
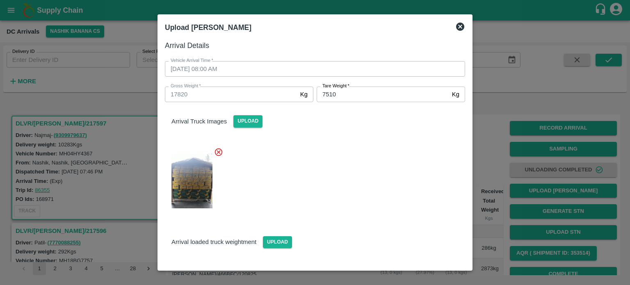
click at [356, 166] on div at bounding box center [311, 179] width 307 height 76
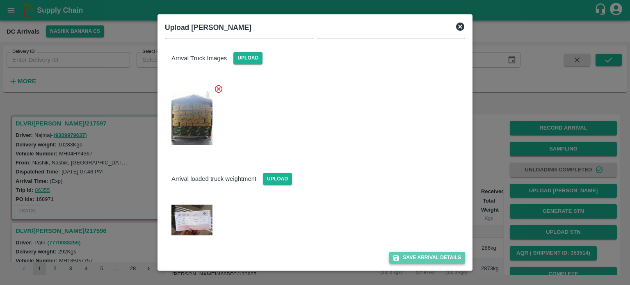
click at [422, 255] on button "Save Arrival Details" at bounding box center [427, 258] width 76 height 12
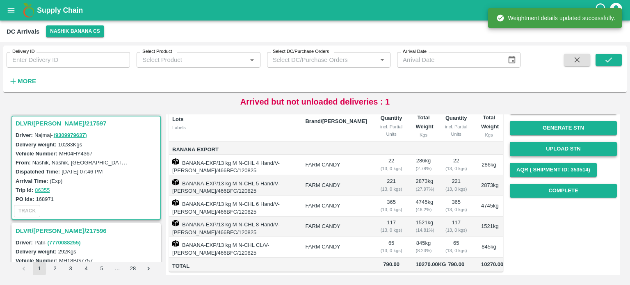
scroll to position [106, 0]
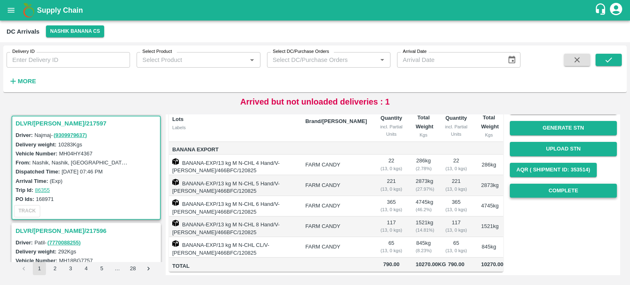
click at [553, 184] on button "Complete" at bounding box center [563, 191] width 107 height 14
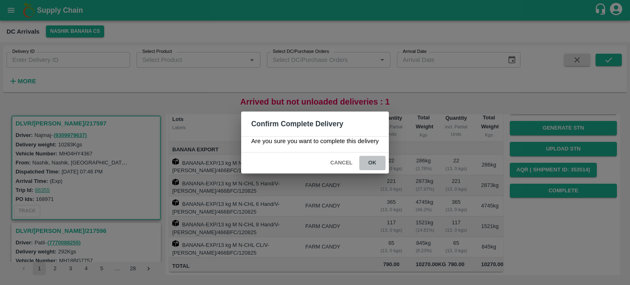
click at [370, 163] on button "ok" at bounding box center [372, 163] width 26 height 14
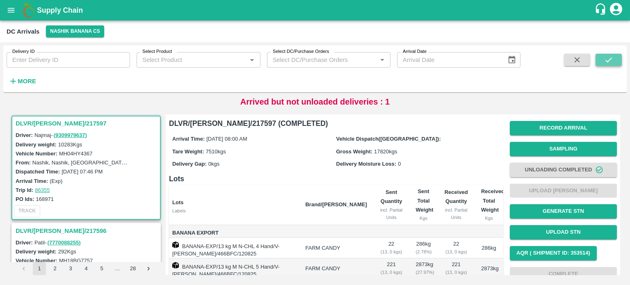
click at [607, 60] on icon "submit" at bounding box center [608, 59] width 9 height 9
